Goal: Task Accomplishment & Management: Manage account settings

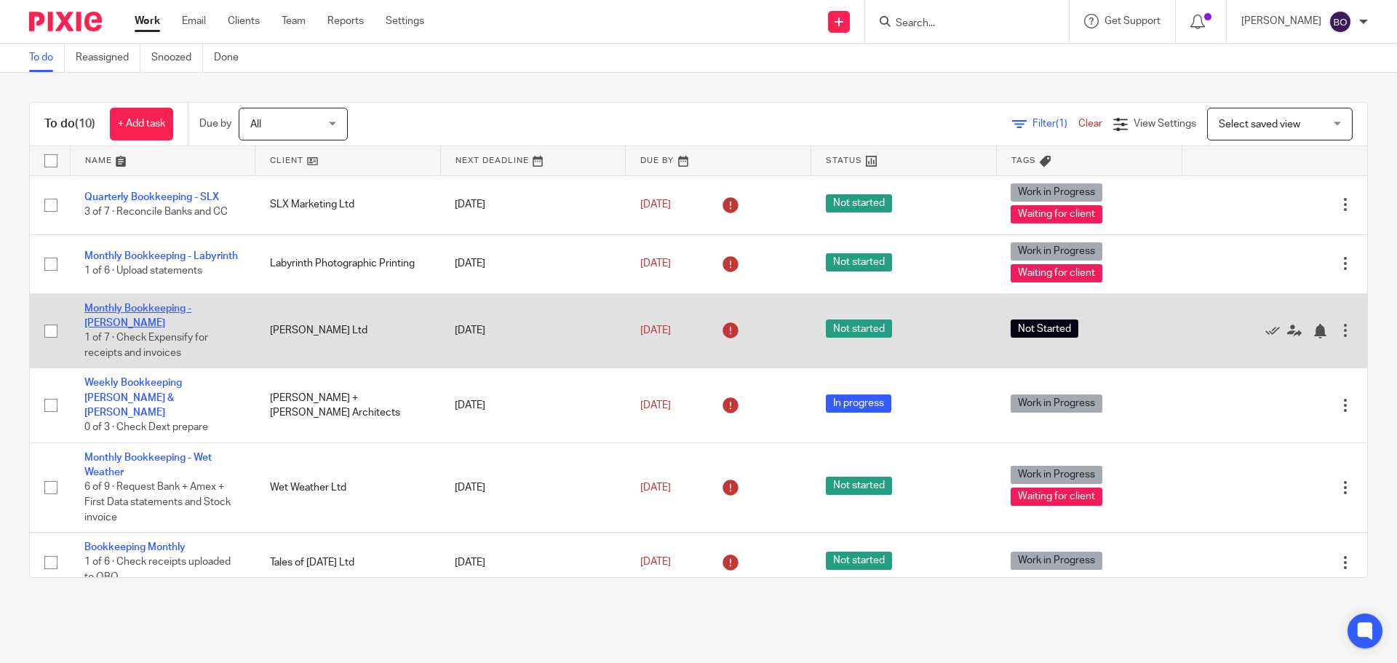
click at [151, 307] on link "Monthly Bookkeeping - [PERSON_NAME]" at bounding box center [137, 315] width 107 height 25
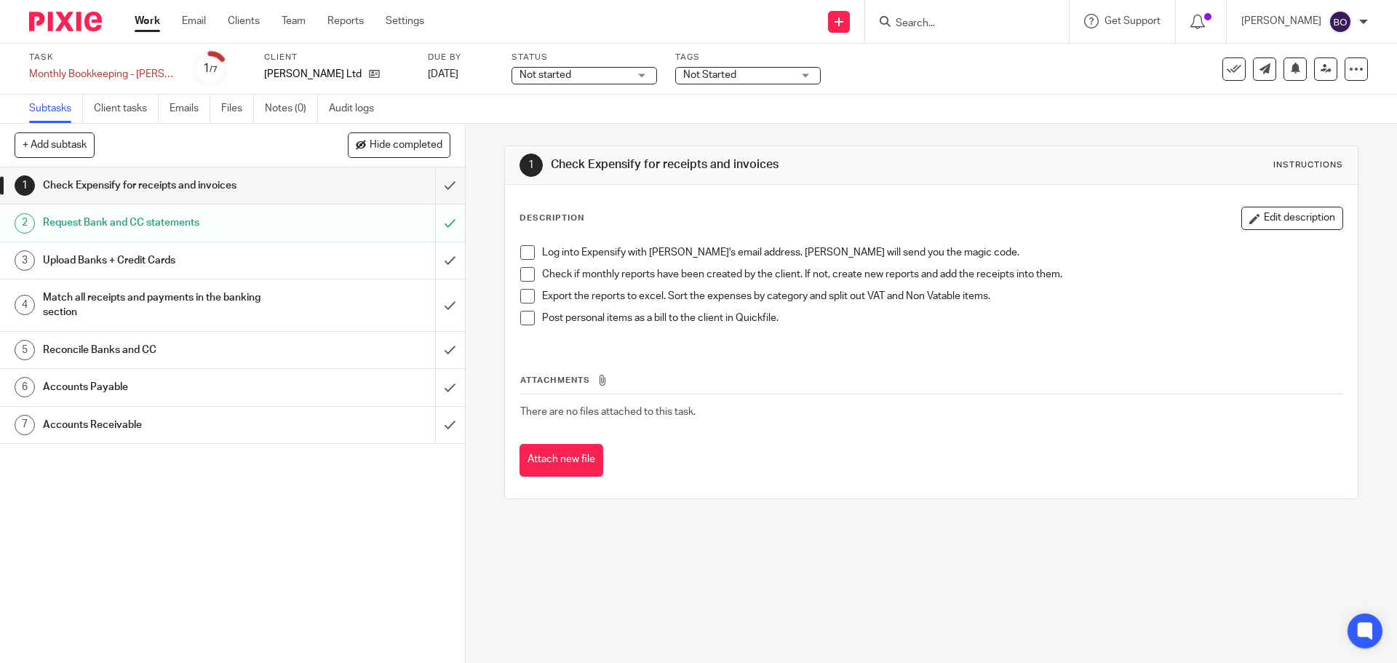
click at [123, 190] on h1 "Check Expensify for receipts and invoices" at bounding box center [169, 186] width 252 height 22
click at [124, 185] on h1 "Check Expensify for receipts and invoices" at bounding box center [169, 186] width 252 height 22
click at [520, 252] on span at bounding box center [527, 252] width 15 height 15
click at [521, 273] on span at bounding box center [527, 274] width 15 height 15
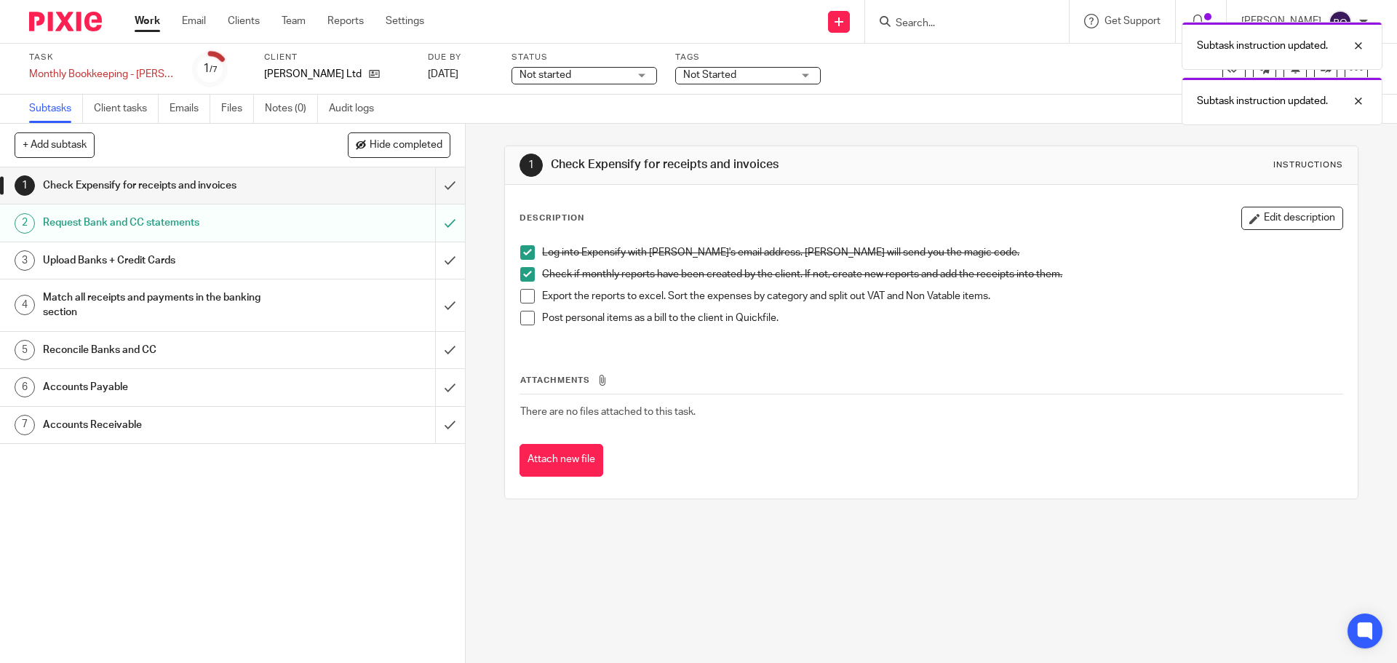
click at [522, 295] on span at bounding box center [527, 296] width 15 height 15
click at [527, 332] on li "Post personal items as a bill to the client in Quickfile." at bounding box center [930, 322] width 821 height 22
click at [524, 319] on span at bounding box center [527, 318] width 15 height 15
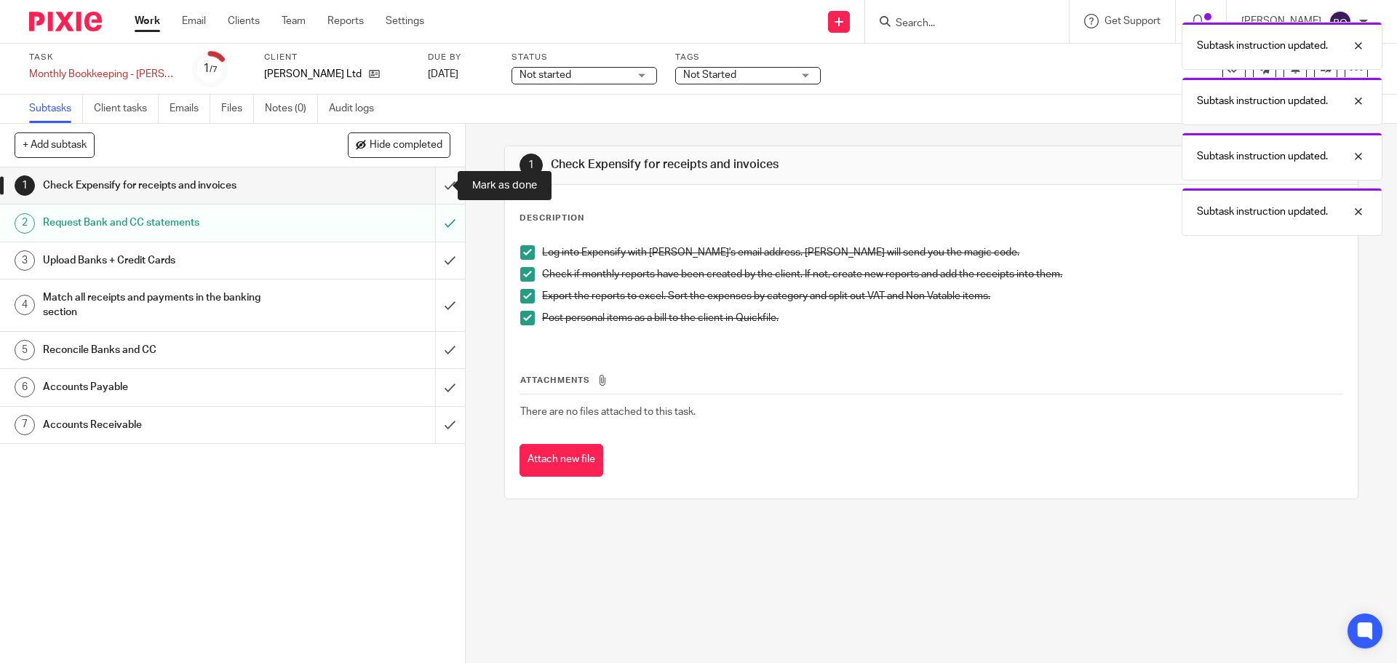
click at [434, 181] on input "submit" at bounding box center [232, 185] width 465 height 36
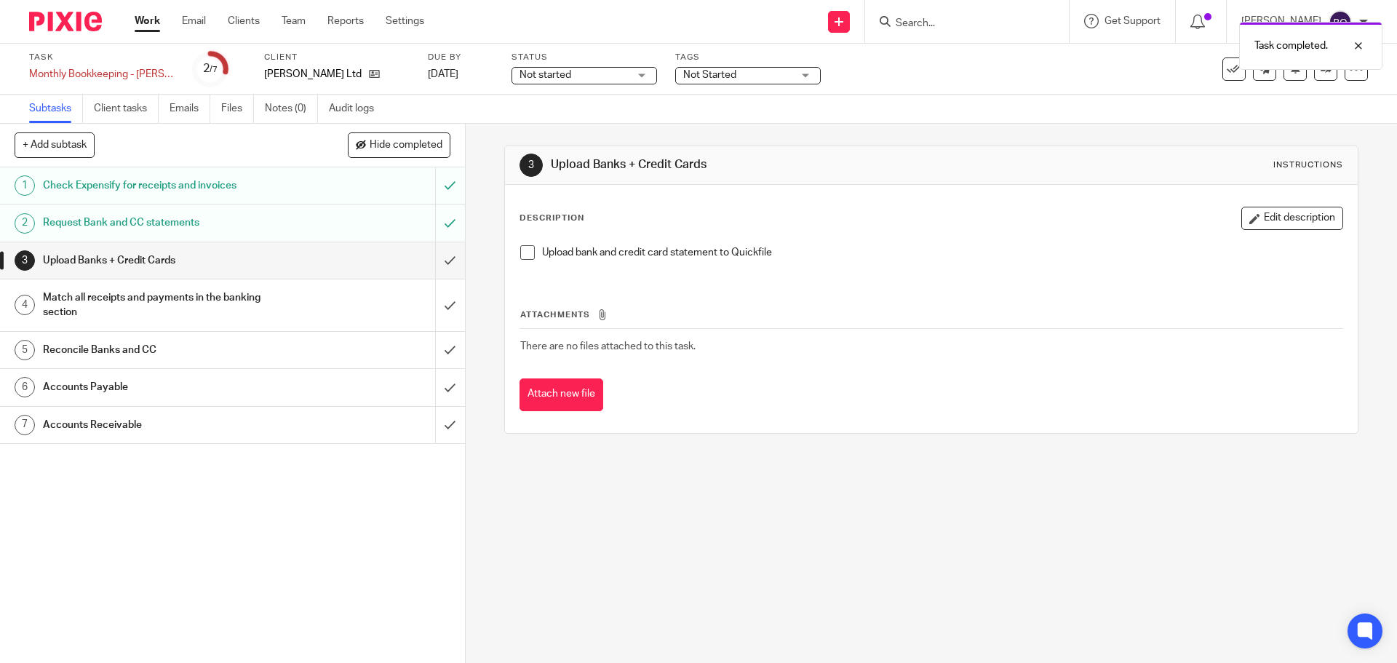
click at [529, 256] on span at bounding box center [527, 252] width 15 height 15
click at [436, 257] on input "submit" at bounding box center [232, 260] width 465 height 36
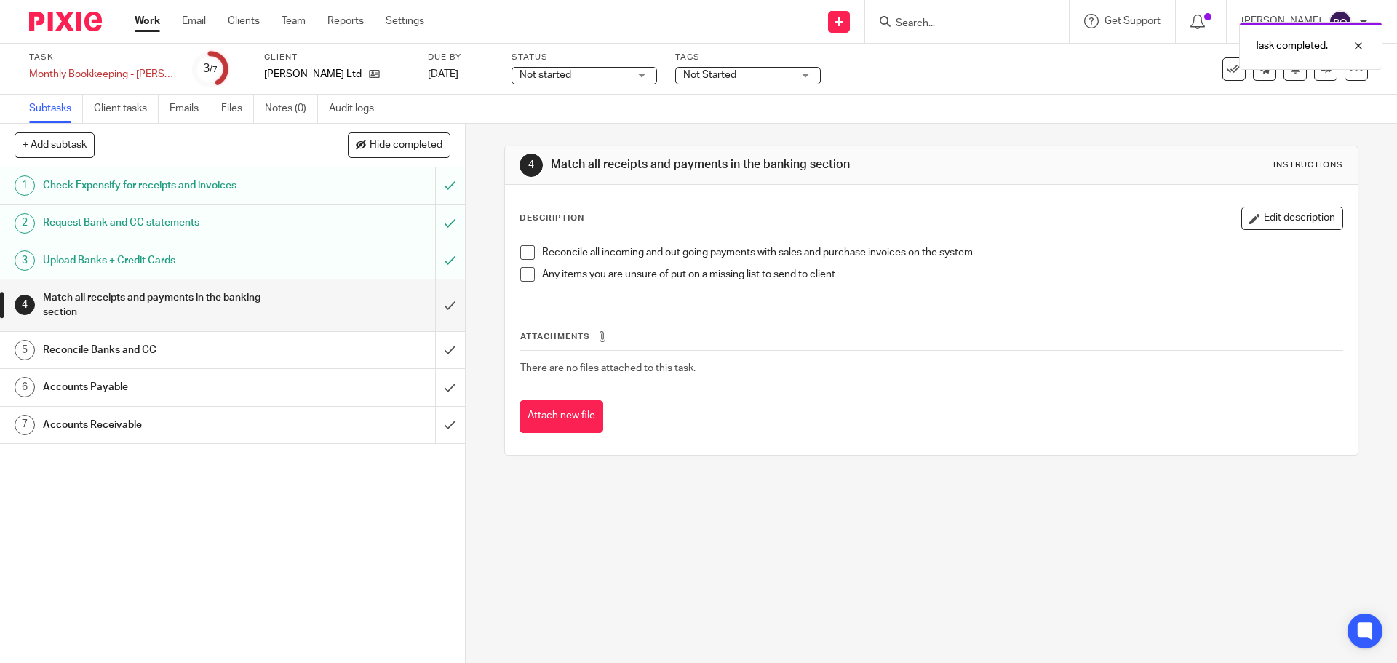
click at [217, 225] on h1 "Request Bank and CC statements" at bounding box center [169, 223] width 252 height 22
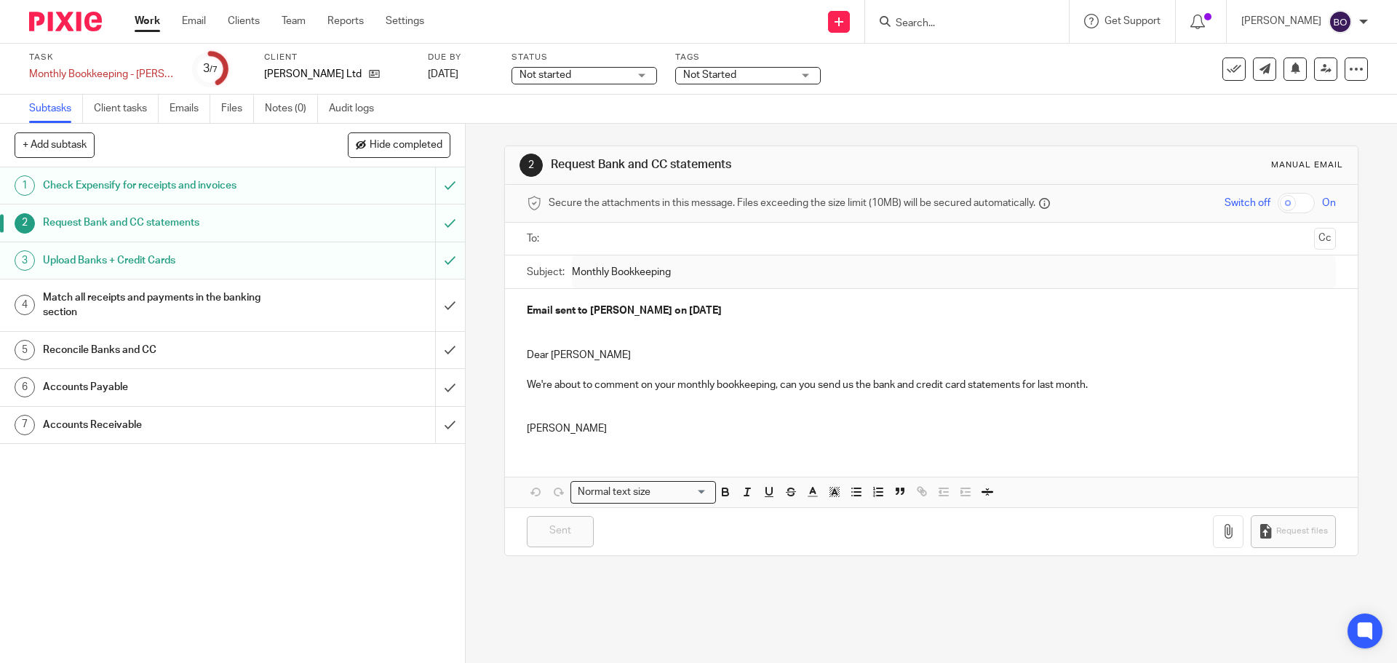
click at [225, 259] on h1 "Upload Banks + Credit Cards" at bounding box center [169, 260] width 252 height 22
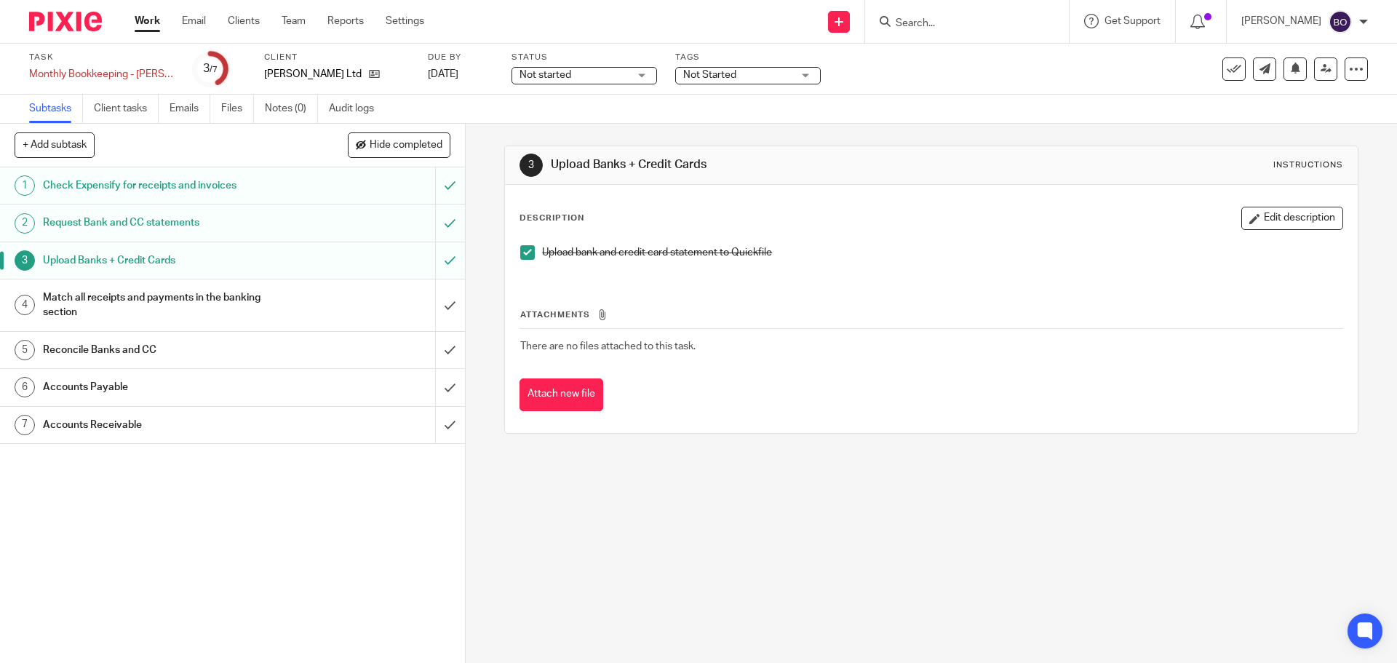
click at [229, 295] on h1 "Match all receipts and payments in the banking section" at bounding box center [169, 305] width 252 height 37
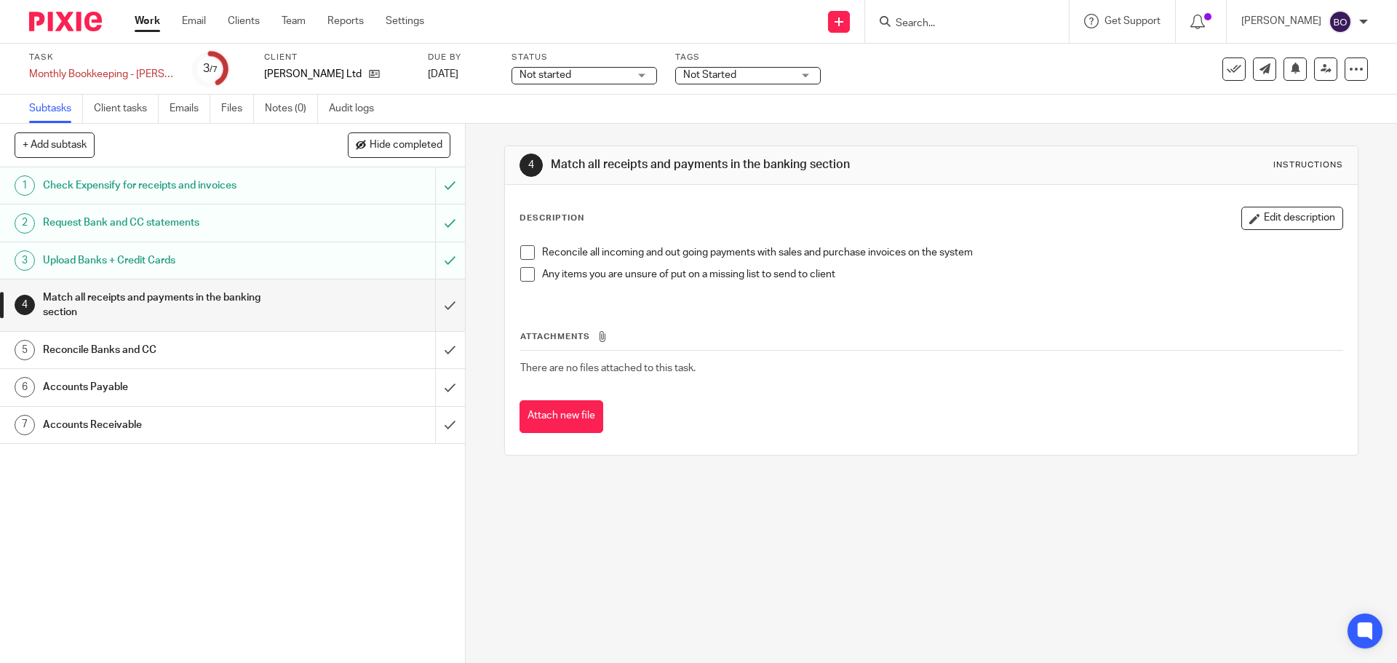
click at [211, 349] on h1 "Reconcile Banks and CC" at bounding box center [169, 350] width 252 height 22
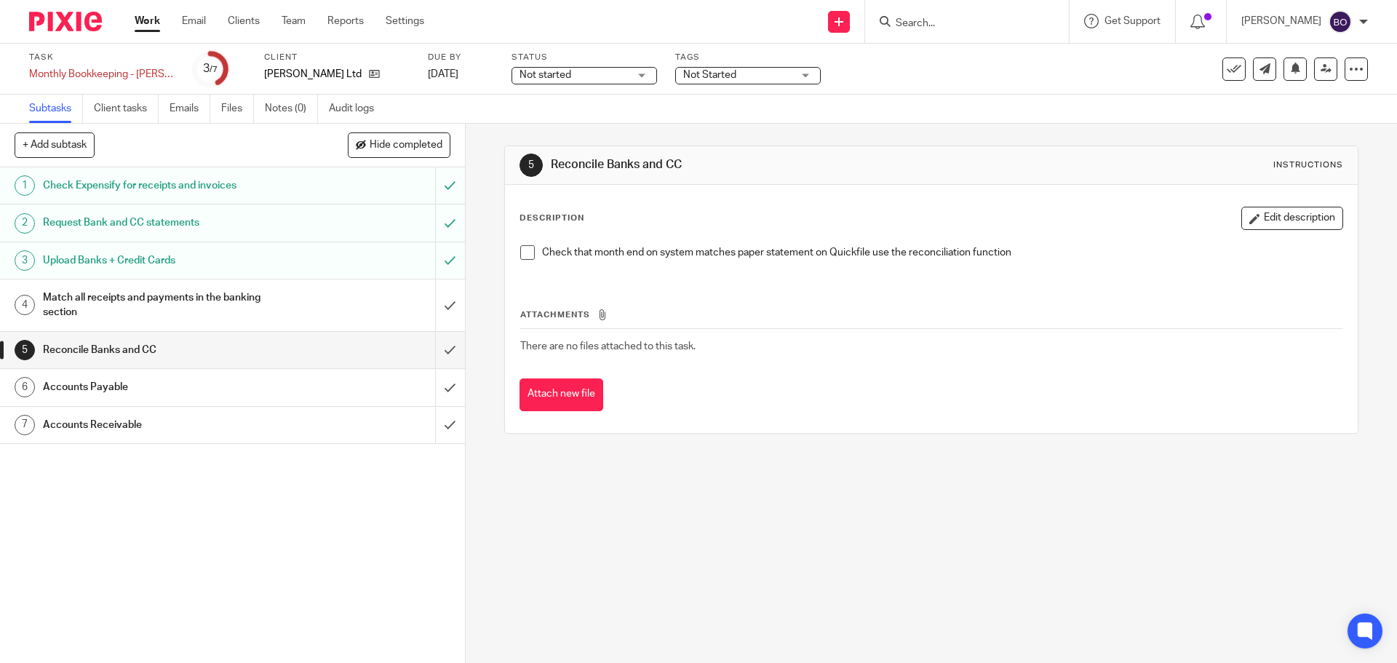
click at [157, 262] on h1 "Upload Banks + Credit Cards" at bounding box center [169, 260] width 252 height 22
click at [149, 294] on h1 "Match all receipts and payments in the banking section" at bounding box center [169, 305] width 252 height 37
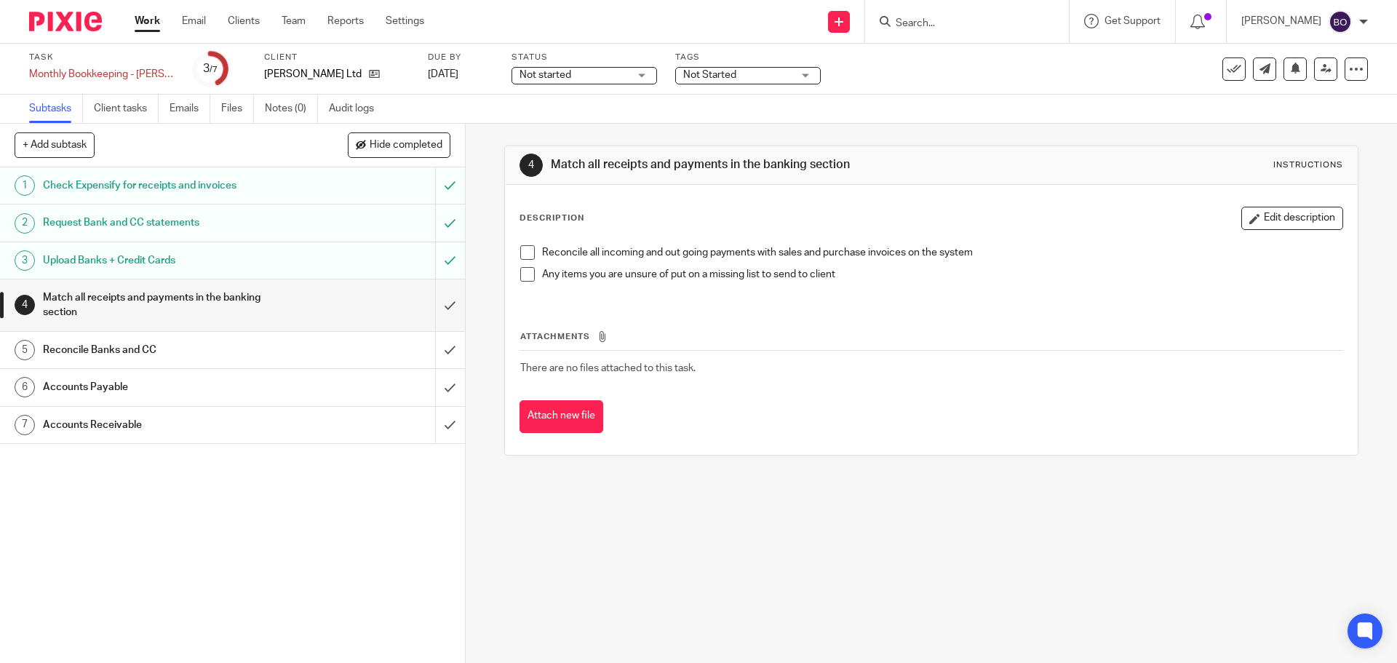
click at [530, 254] on span at bounding box center [527, 252] width 15 height 15
click at [523, 273] on span at bounding box center [527, 274] width 15 height 15
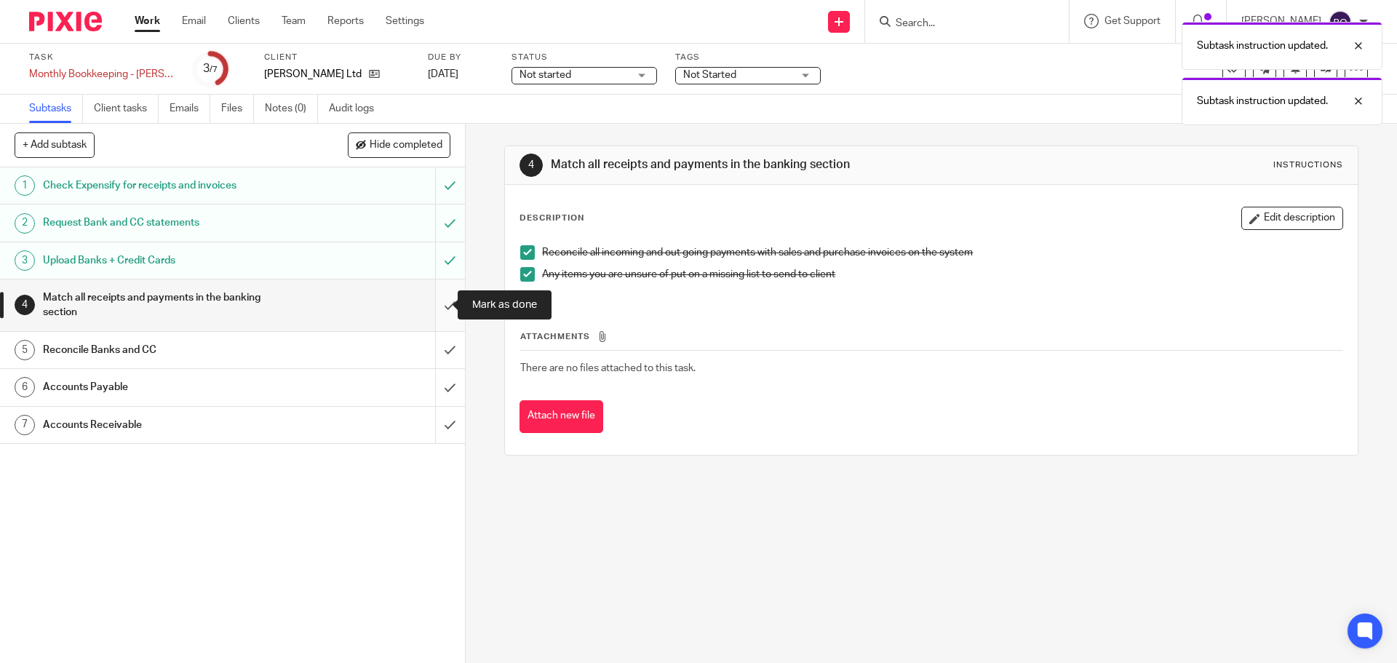
click at [434, 305] on input "submit" at bounding box center [232, 305] width 465 height 52
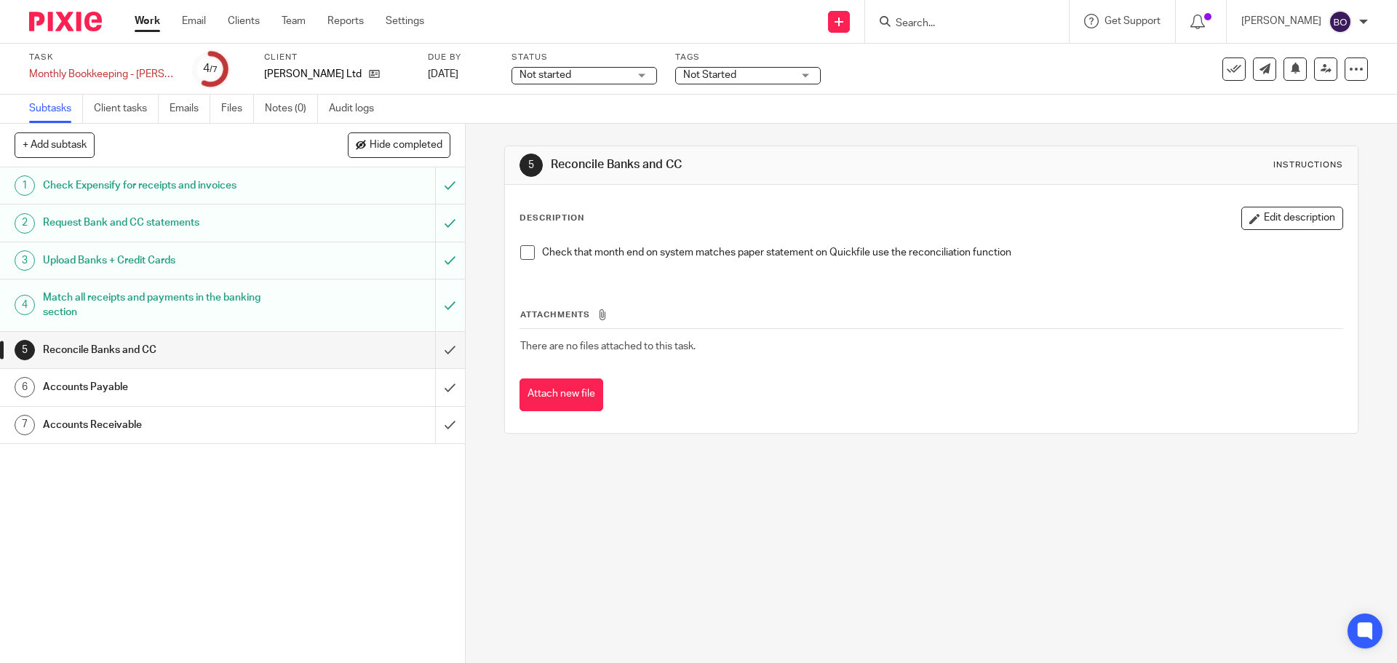
click at [524, 257] on span at bounding box center [527, 252] width 15 height 15
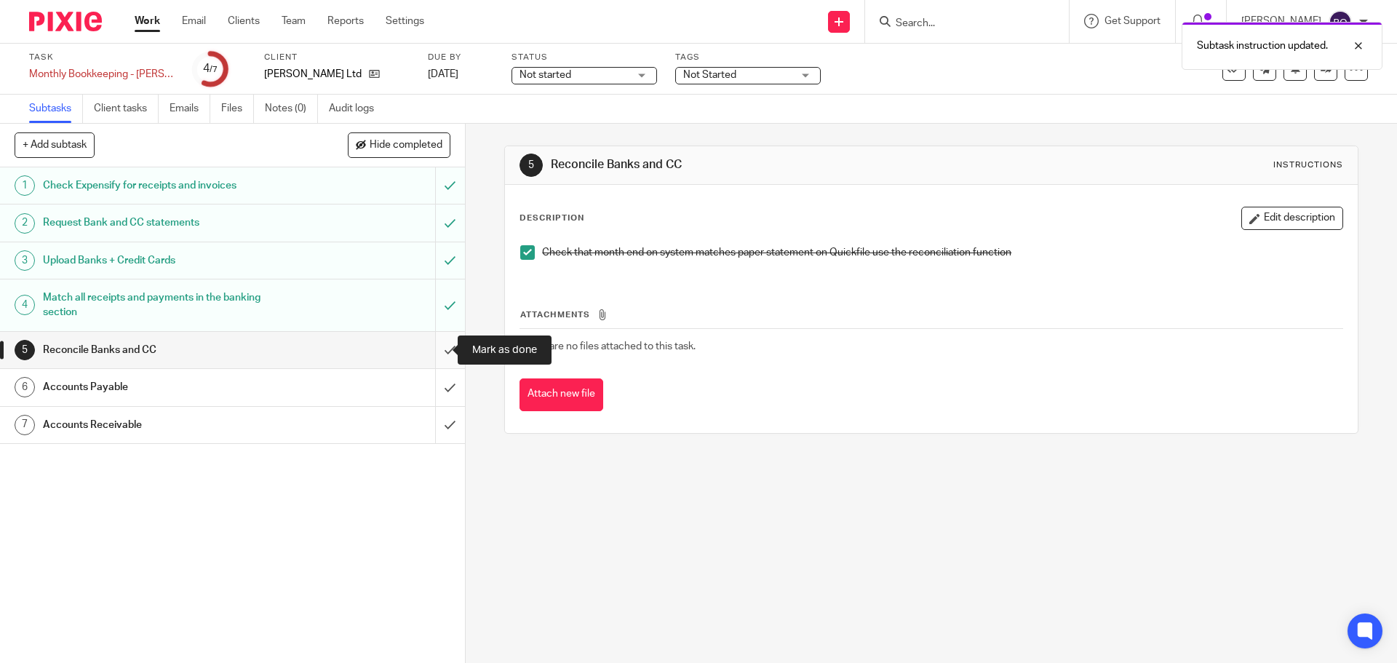
click at [439, 348] on input "submit" at bounding box center [232, 350] width 465 height 36
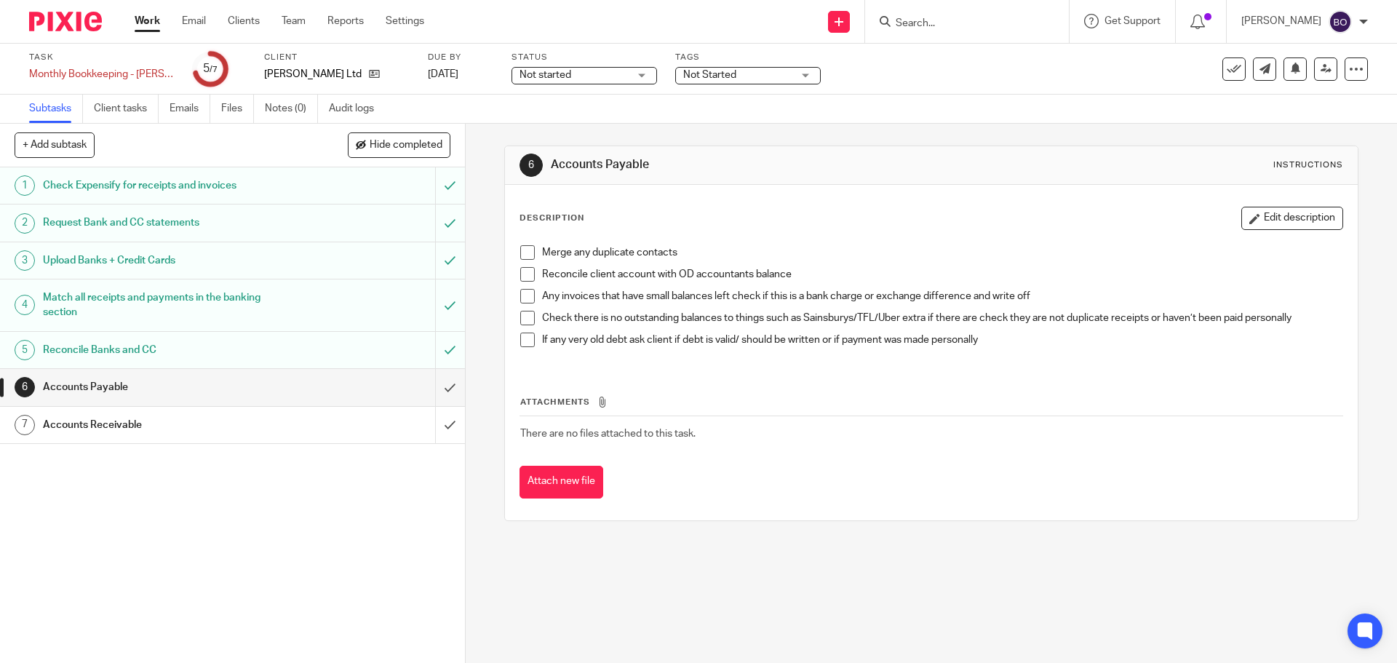
drag, startPoint x: 522, startPoint y: 253, endPoint x: 521, endPoint y: 260, distance: 7.3
click at [522, 253] on span at bounding box center [527, 252] width 15 height 15
click at [520, 276] on span at bounding box center [527, 274] width 15 height 15
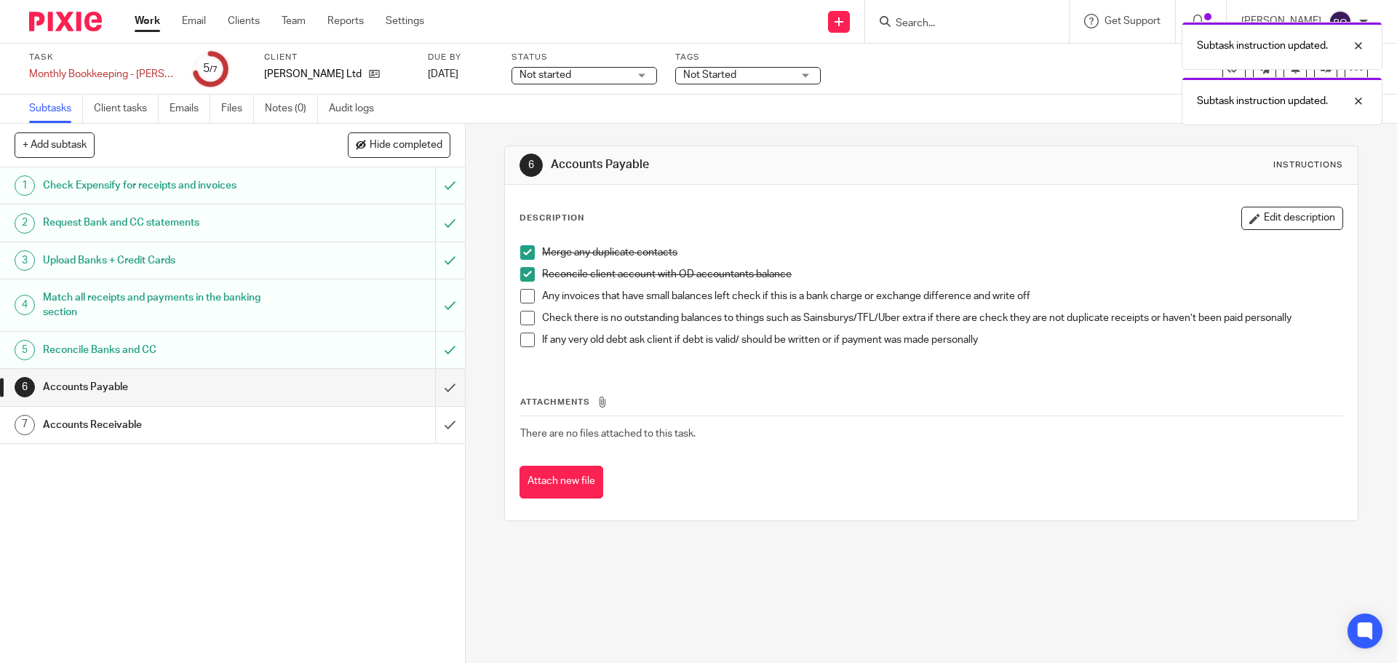
click at [522, 297] on span at bounding box center [527, 296] width 15 height 15
click at [522, 320] on span at bounding box center [527, 318] width 15 height 15
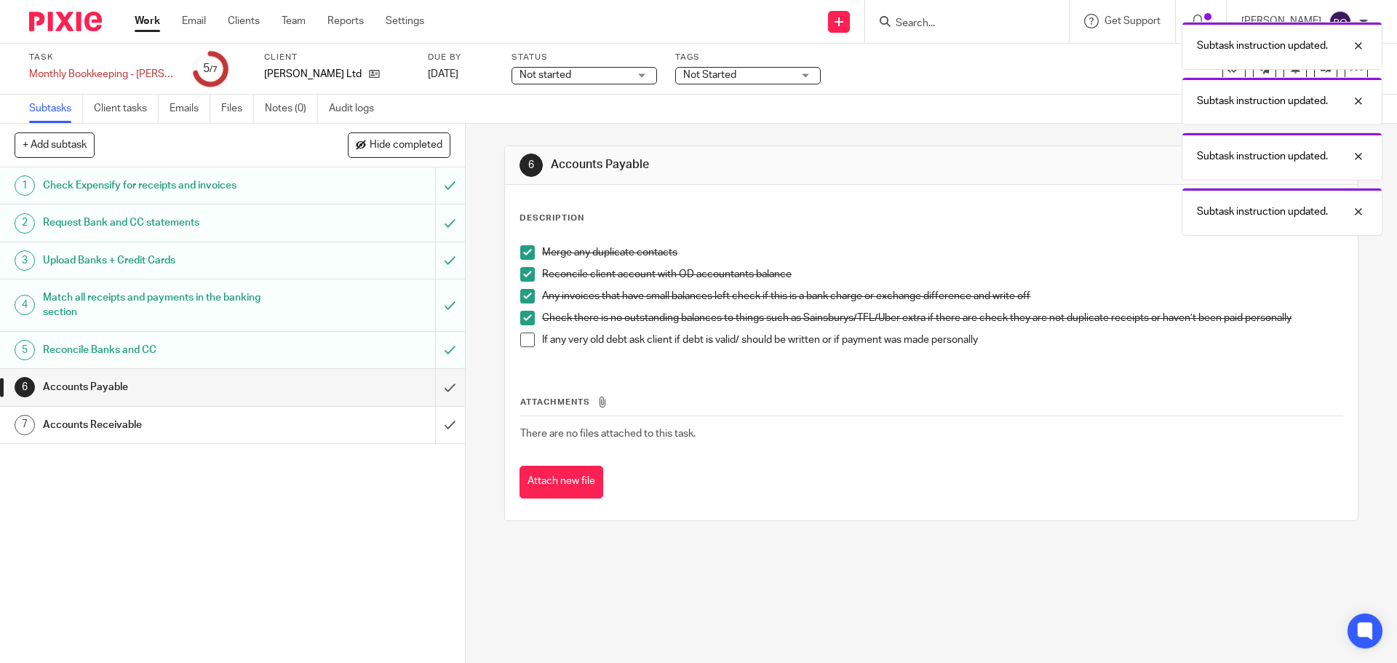
click at [520, 347] on li "If any very old debt ask client if debt is valid/ should be written or if payme…" at bounding box center [930, 343] width 821 height 22
click at [520, 346] on span at bounding box center [527, 339] width 15 height 15
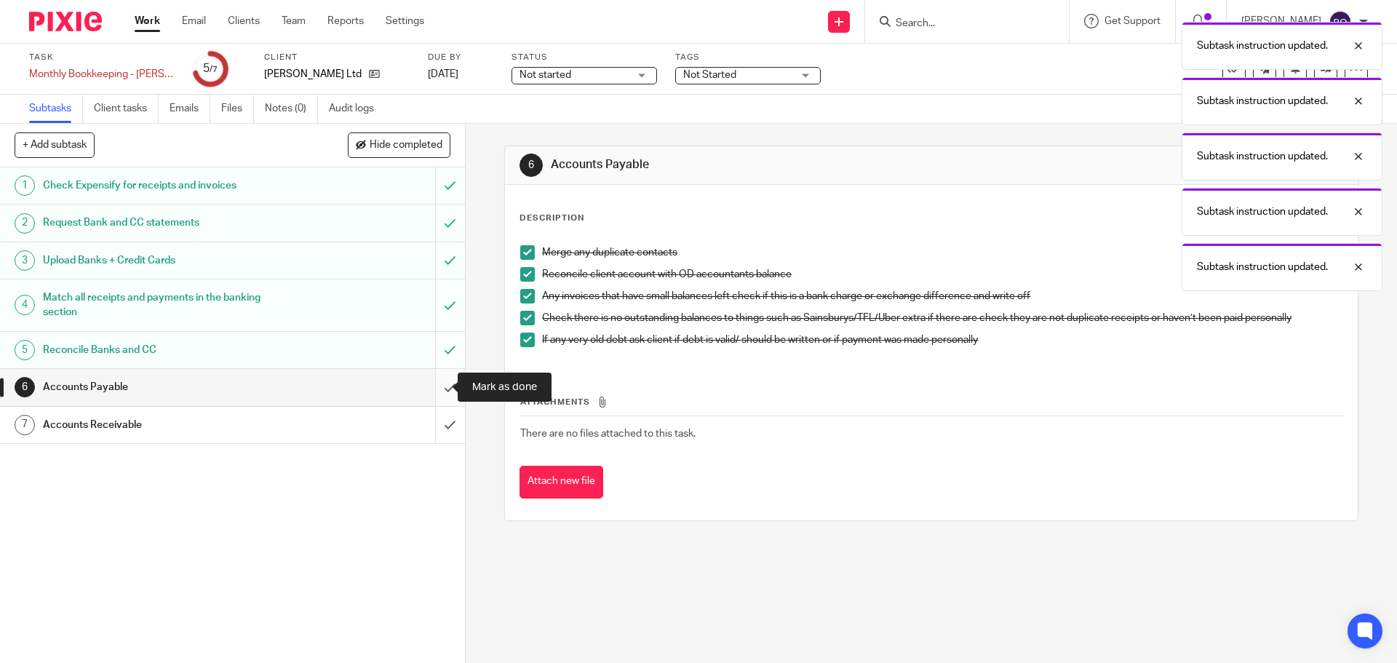
click at [436, 385] on input "submit" at bounding box center [232, 387] width 465 height 36
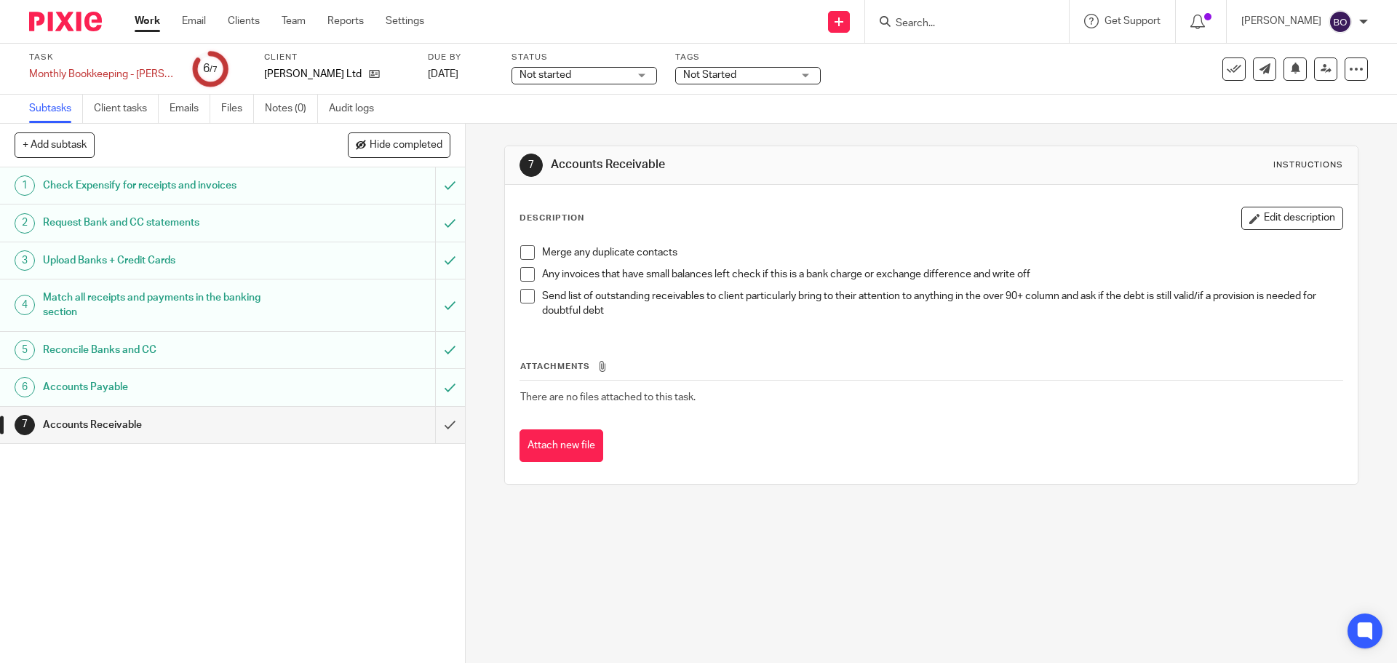
click at [527, 255] on span at bounding box center [527, 252] width 15 height 15
drag, startPoint x: 527, startPoint y: 276, endPoint x: 525, endPoint y: 287, distance: 11.1
click at [527, 276] on span at bounding box center [527, 274] width 15 height 15
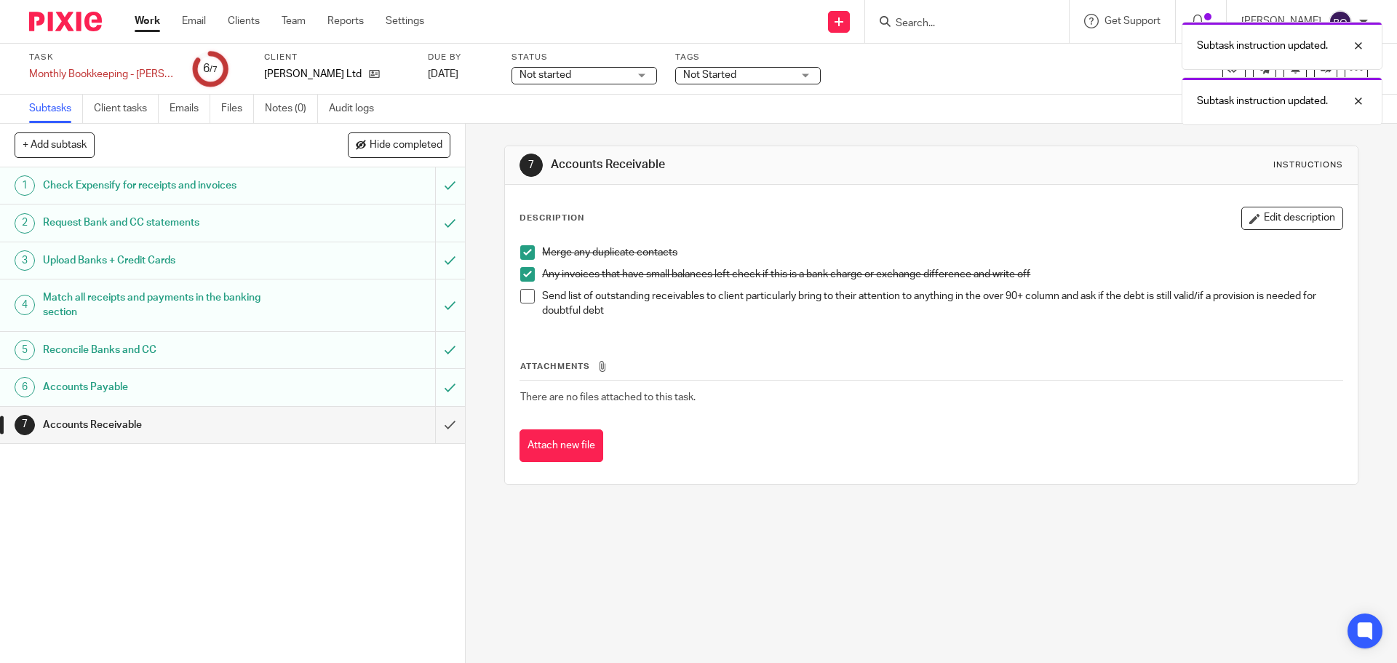
click at [524, 297] on span at bounding box center [527, 296] width 15 height 15
click at [430, 423] on input "submit" at bounding box center [232, 425] width 465 height 36
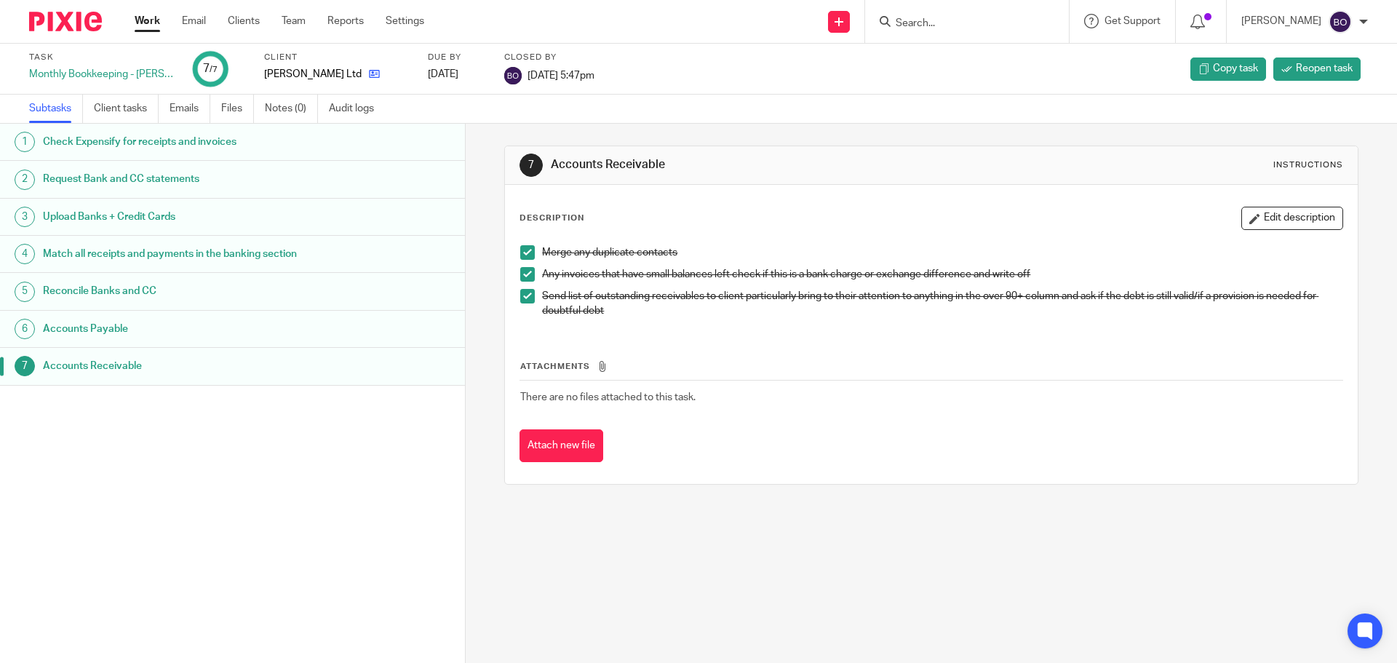
click at [369, 68] on icon at bounding box center [374, 73] width 11 height 11
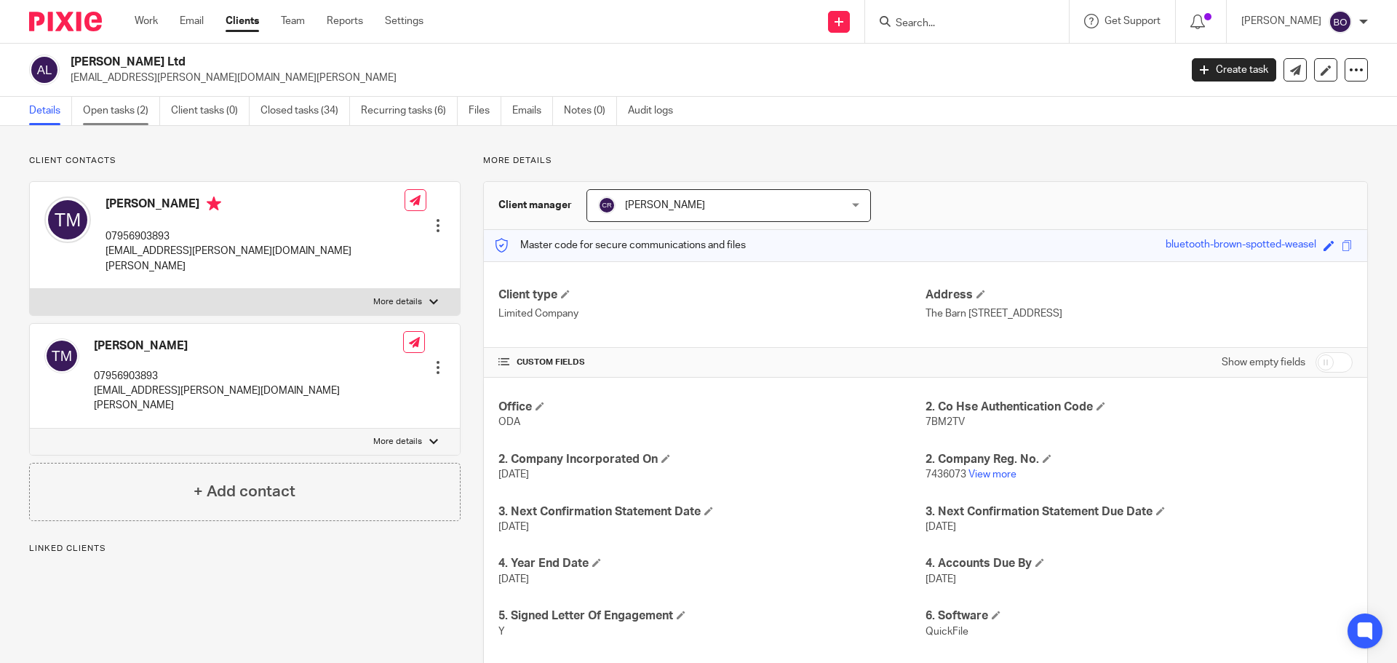
click at [128, 116] on link "Open tasks (2)" at bounding box center [121, 111] width 77 height 28
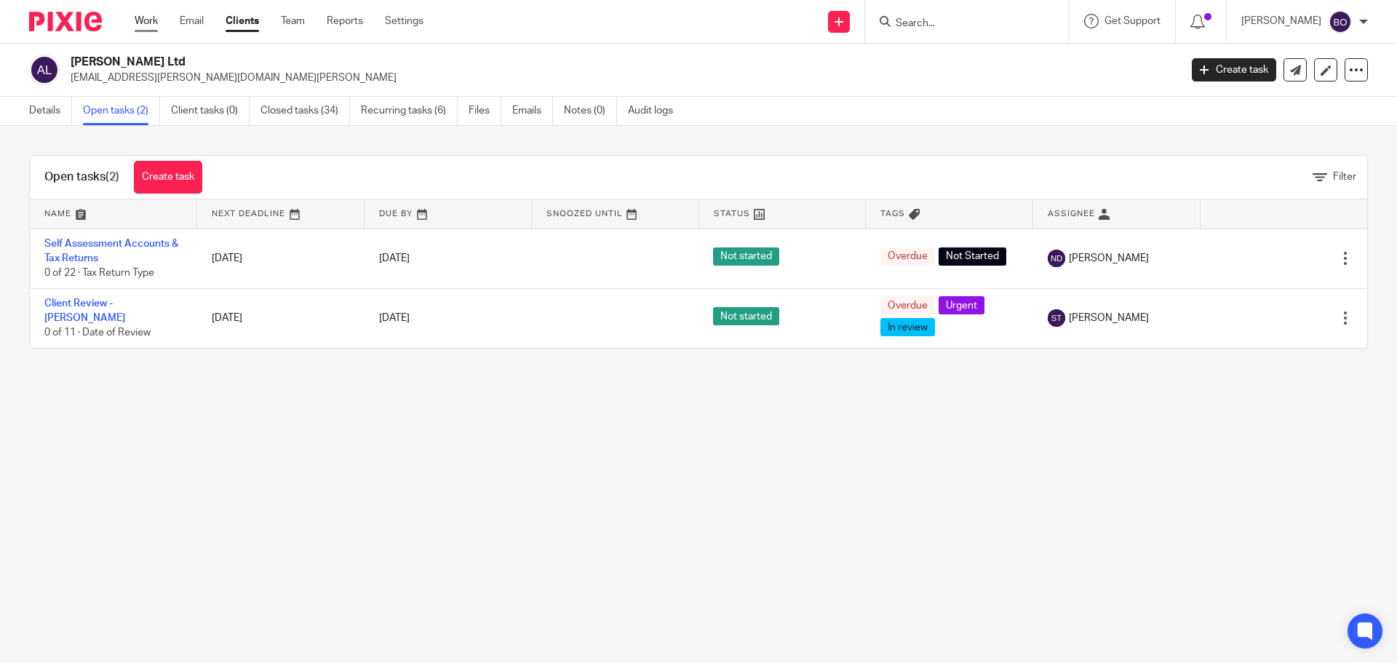
click at [152, 22] on link "Work" at bounding box center [146, 21] width 23 height 15
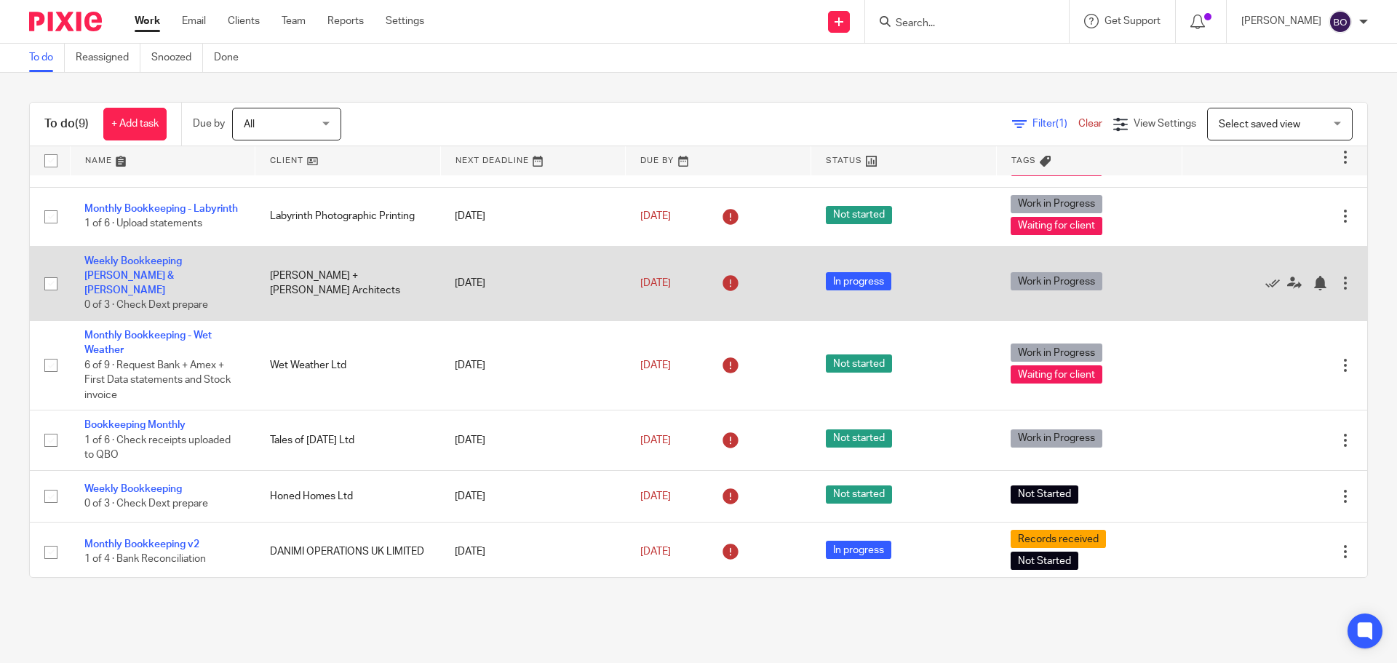
scroll to position [73, 0]
